Goal: Check status: Check status

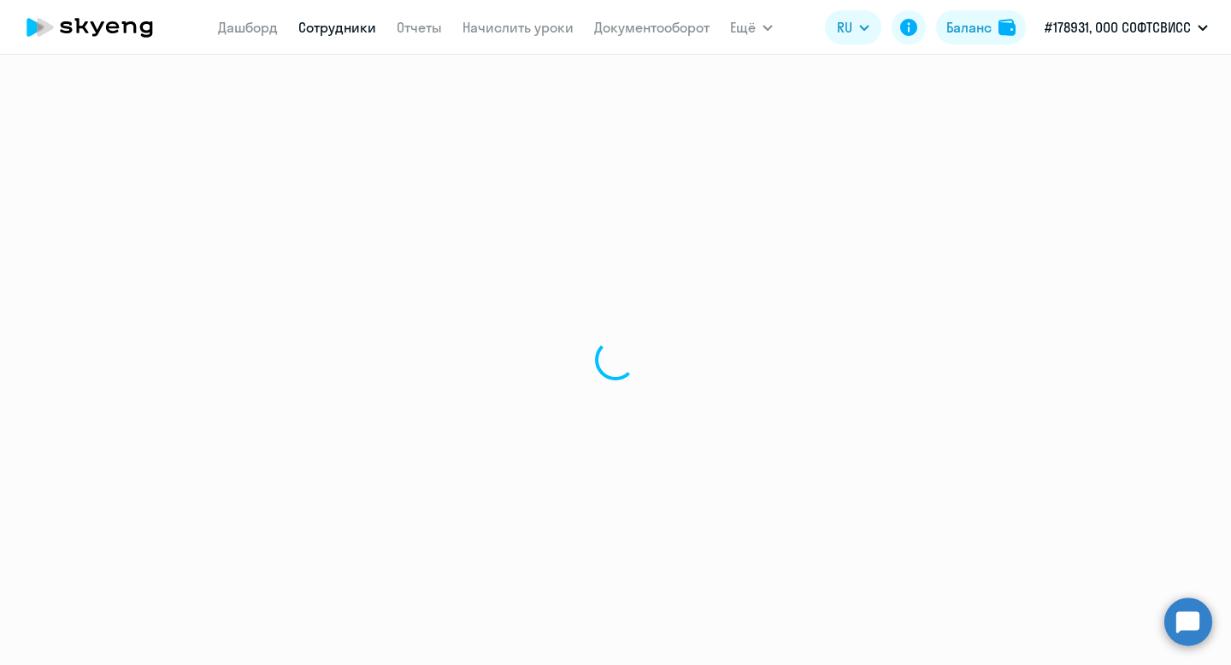
select select "30"
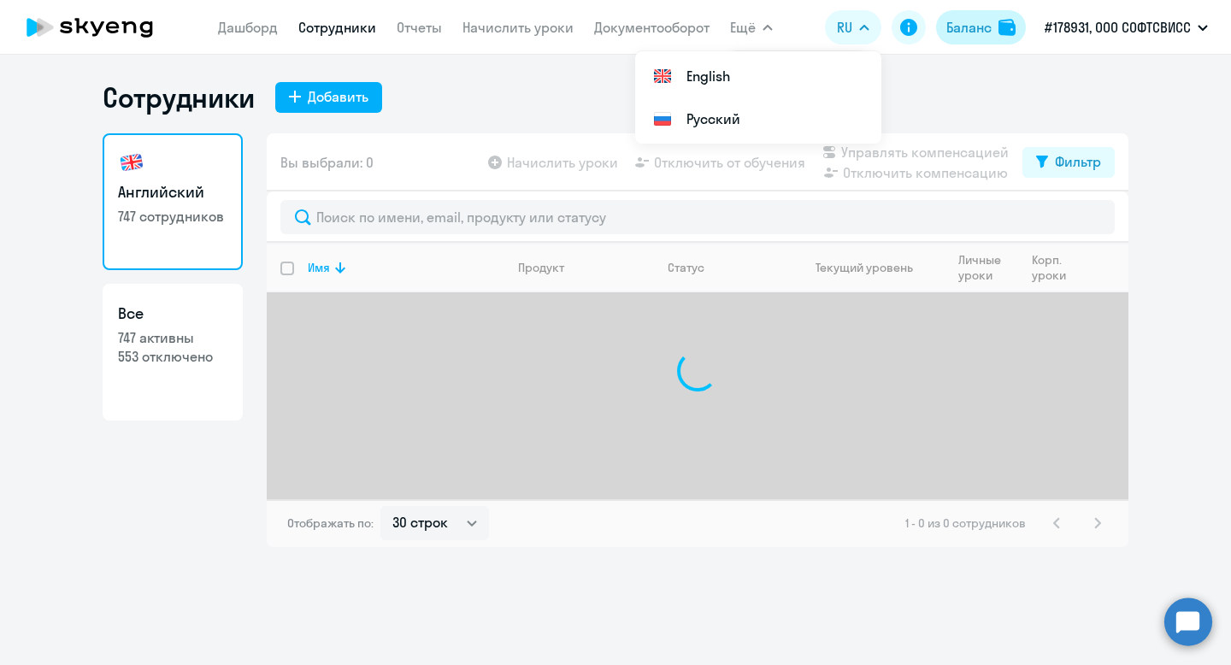
click at [971, 21] on div "Баланс" at bounding box center [968, 27] width 45 height 21
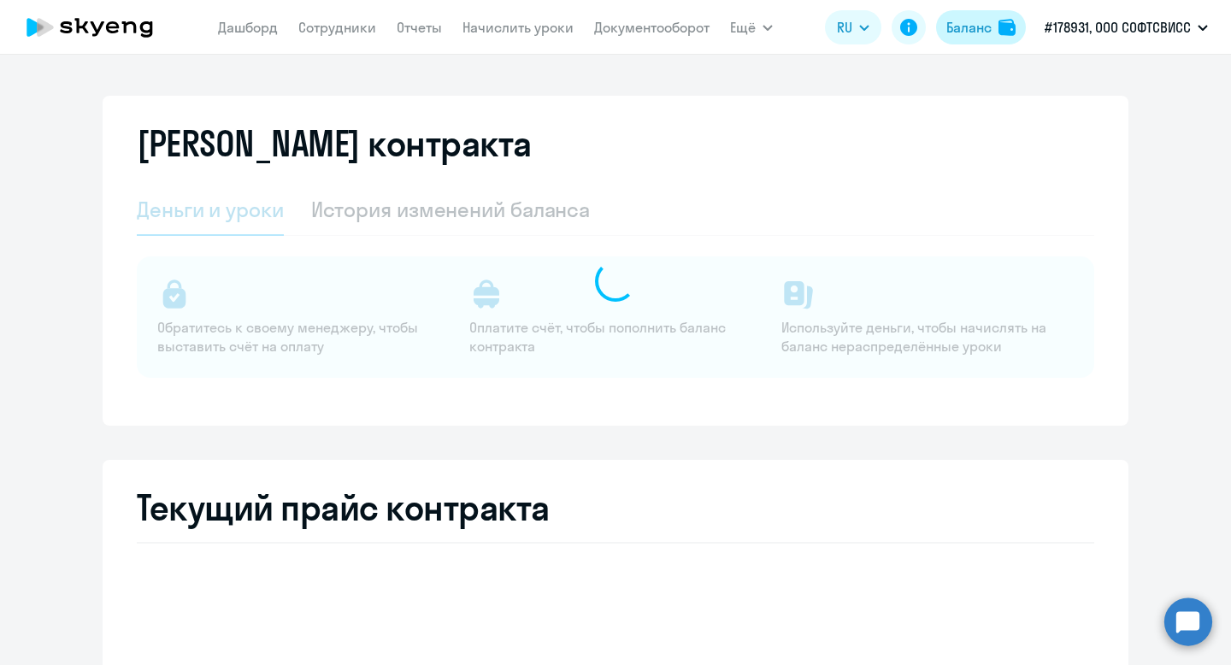
select select "english_adult_not_native_speaker"
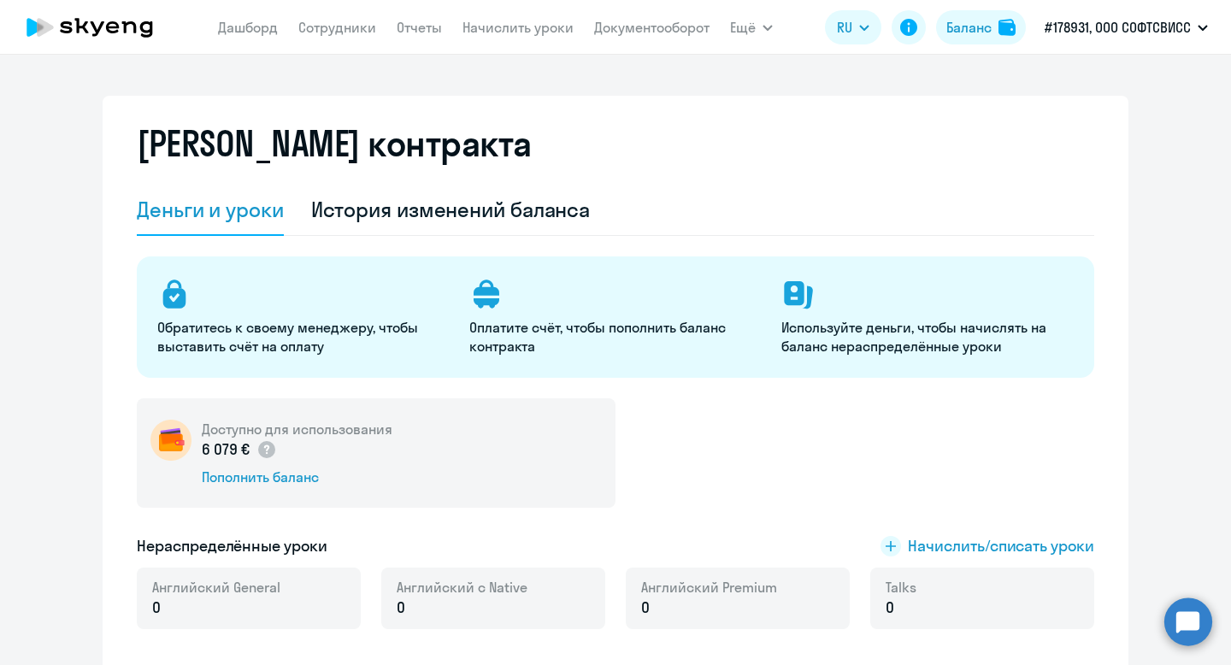
click at [419, 239] on div "Деньги и уроки История изменений баланса Обратитесь к своему менеджеру, чтобы в…" at bounding box center [616, 417] width 958 height 465
click at [443, 212] on div "История изменений баланса" at bounding box center [451, 209] width 280 height 27
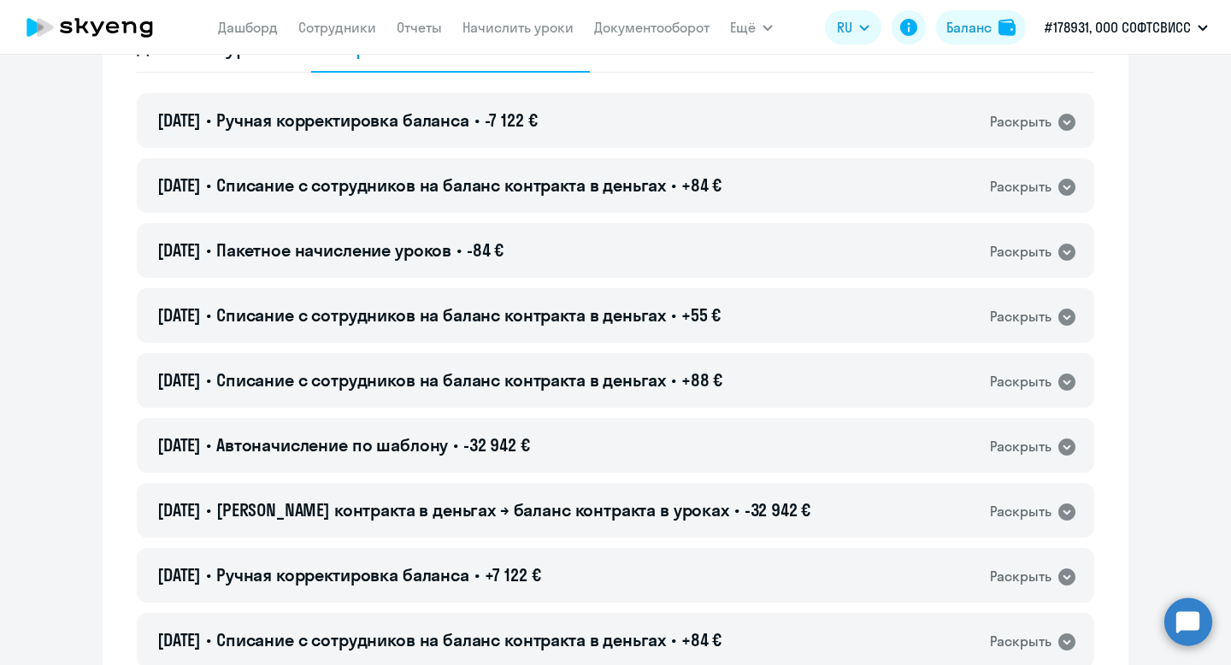
scroll to position [325, 0]
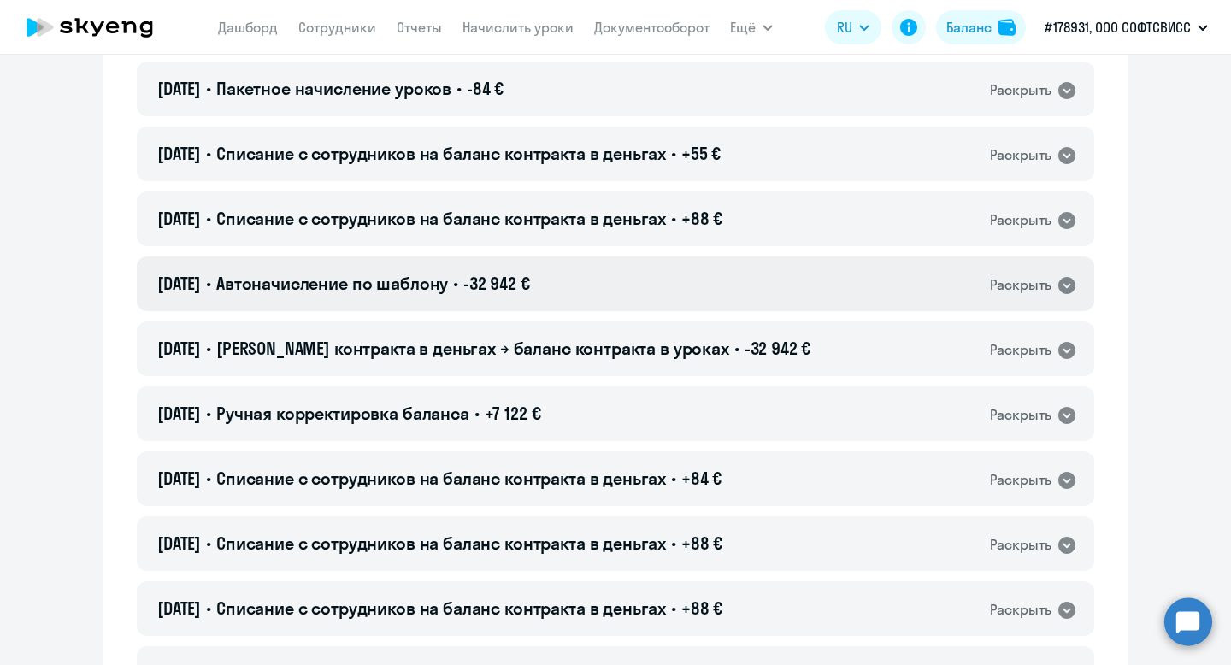
click at [617, 277] on div "[DATE] • Автоначисление по шаблону • -32 942 € Раскрыть" at bounding box center [616, 283] width 958 height 55
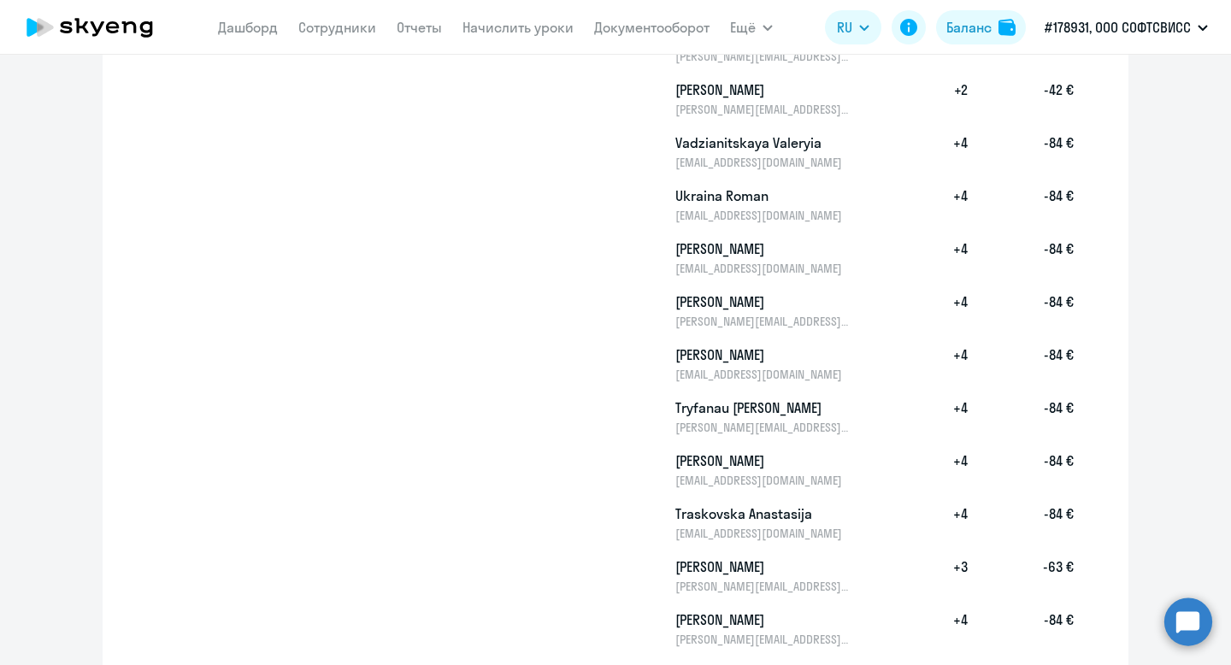
scroll to position [10984, 0]
